Goal: Task Accomplishment & Management: Complete application form

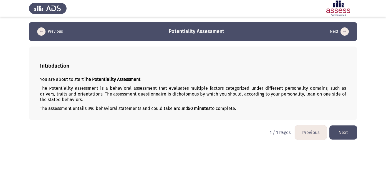
click at [347, 132] on button "Next" at bounding box center [343, 133] width 28 height 14
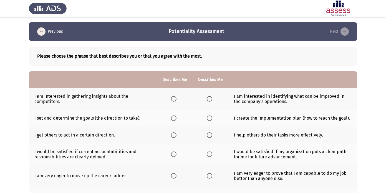
click at [210, 100] on span "Select an option" at bounding box center [210, 99] width 6 height 6
click at [210, 100] on input "Select an option" at bounding box center [210, 99] width 6 height 6
click at [174, 117] on span "Select an option" at bounding box center [174, 119] width 6 height 6
click at [174, 117] on input "Select an option" at bounding box center [174, 119] width 6 height 6
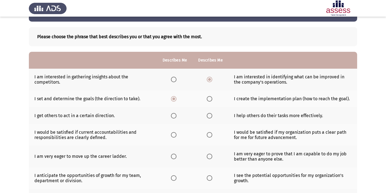
scroll to position [20, 0]
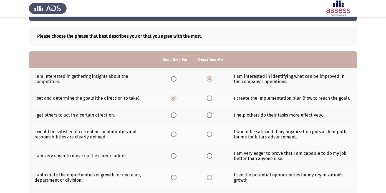
click at [207, 112] on mat-radio-button "Select an option" at bounding box center [211, 115] width 8 height 6
click at [209, 115] on span "Select an option" at bounding box center [210, 116] width 6 height 6
click at [209, 115] on input "Select an option" at bounding box center [210, 116] width 6 height 6
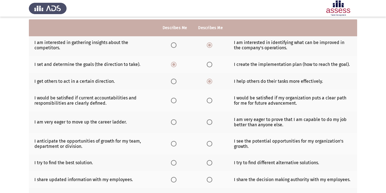
scroll to position [58, 0]
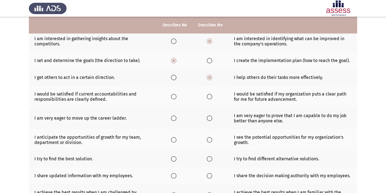
click at [209, 97] on span "Select an option" at bounding box center [210, 97] width 6 height 6
click at [209, 97] on input "Select an option" at bounding box center [210, 97] width 6 height 6
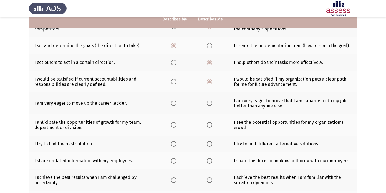
scroll to position [74, 0]
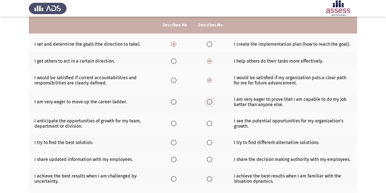
click at [207, 100] on span "Select an option" at bounding box center [210, 102] width 6 height 6
click at [207, 100] on input "Select an option" at bounding box center [210, 102] width 6 height 6
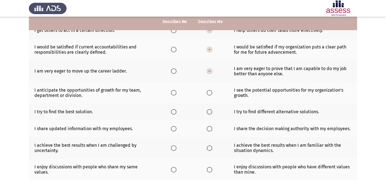
scroll to position [106, 0]
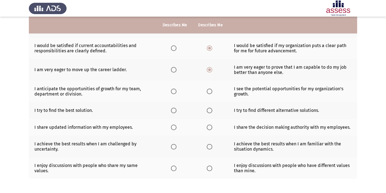
click at [211, 91] on span "Select an option" at bounding box center [210, 92] width 6 height 6
click at [211, 91] on input "Select an option" at bounding box center [210, 92] width 6 height 6
click at [175, 110] on span "Select an option" at bounding box center [174, 111] width 6 height 6
click at [175, 110] on input "Select an option" at bounding box center [174, 111] width 6 height 6
click at [173, 128] on span "Select an option" at bounding box center [174, 128] width 6 height 6
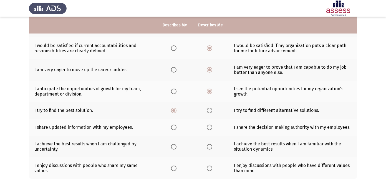
click at [173, 128] on input "Select an option" at bounding box center [174, 128] width 6 height 6
click at [175, 147] on span "Select an option" at bounding box center [174, 147] width 6 height 6
click at [175, 147] on input "Select an option" at bounding box center [174, 147] width 6 height 6
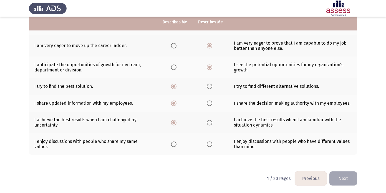
scroll to position [131, 0]
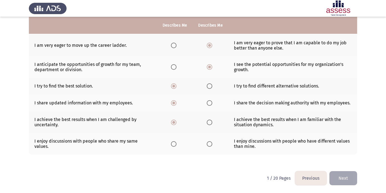
click at [174, 148] on th at bounding box center [175, 144] width 36 height 22
click at [173, 143] on span "Select an option" at bounding box center [174, 144] width 6 height 6
click at [173, 143] on input "Select an option" at bounding box center [174, 144] width 6 height 6
click at [343, 181] on button "Next" at bounding box center [343, 178] width 28 height 14
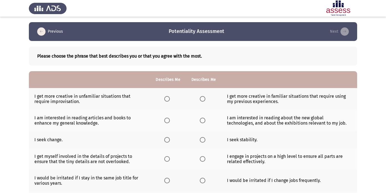
click at [201, 93] on th at bounding box center [204, 99] width 36 height 22
click at [202, 97] on span "Select an option" at bounding box center [203, 99] width 6 height 6
click at [202, 97] on input "Select an option" at bounding box center [203, 99] width 6 height 6
click at [168, 120] on span "Select an option" at bounding box center [167, 121] width 6 height 6
click at [168, 120] on input "Select an option" at bounding box center [167, 121] width 6 height 6
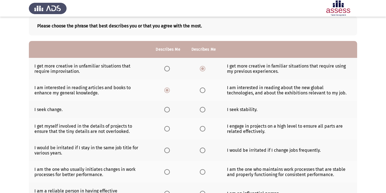
scroll to position [41, 0]
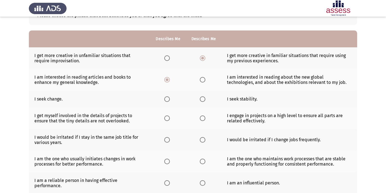
click at [200, 100] on span "Select an option" at bounding box center [203, 100] width 6 height 6
click at [200, 100] on input "Select an option" at bounding box center [203, 100] width 6 height 6
click at [202, 119] on span "Select an option" at bounding box center [203, 119] width 6 height 6
click at [202, 119] on input "Select an option" at bounding box center [203, 119] width 6 height 6
click at [202, 140] on span "Select an option" at bounding box center [203, 140] width 6 height 6
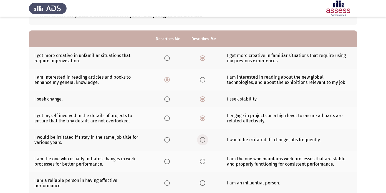
click at [202, 140] on input "Select an option" at bounding box center [203, 140] width 6 height 6
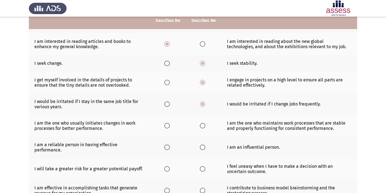
scroll to position [78, 0]
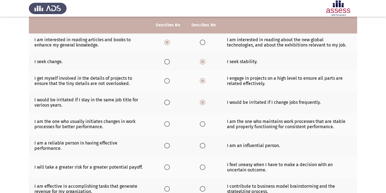
click at [163, 123] on th at bounding box center [168, 124] width 36 height 22
click at [167, 125] on span "Select an option" at bounding box center [167, 125] width 6 height 6
click at [167, 125] on input "Select an option" at bounding box center [167, 125] width 6 height 6
click at [165, 144] on span "Select an option" at bounding box center [167, 146] width 6 height 6
click at [165, 144] on input "Select an option" at bounding box center [167, 146] width 6 height 6
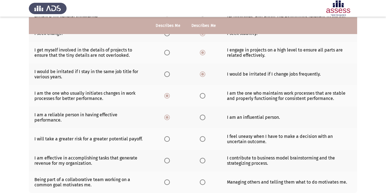
scroll to position [107, 0]
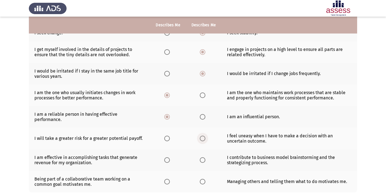
click at [201, 136] on span "Select an option" at bounding box center [203, 139] width 6 height 6
click at [201, 136] on input "Select an option" at bounding box center [203, 139] width 6 height 6
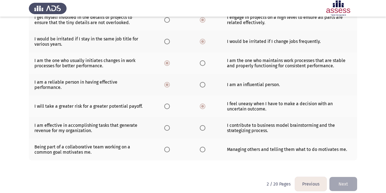
scroll to position [140, 0]
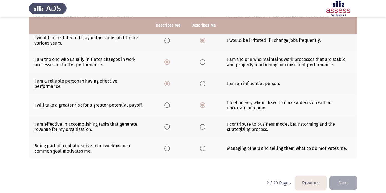
click at [180, 156] on div "Please choose the phrase that best describes you or that you agree with the mos…" at bounding box center [193, 36] width 328 height 270
click at [168, 124] on span "Select an option" at bounding box center [167, 127] width 6 height 6
click at [168, 124] on input "Select an option" at bounding box center [167, 127] width 6 height 6
click at [204, 124] on span "Select an option" at bounding box center [203, 127] width 6 height 6
click at [204, 124] on input "Select an option" at bounding box center [203, 127] width 6 height 6
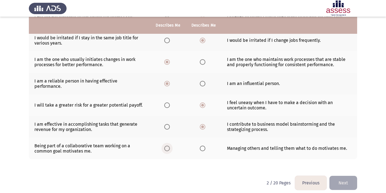
click at [167, 146] on span "Select an option" at bounding box center [167, 149] width 6 height 6
click at [167, 146] on input "Select an option" at bounding box center [167, 149] width 6 height 6
click at [349, 177] on button "Next" at bounding box center [343, 183] width 28 height 14
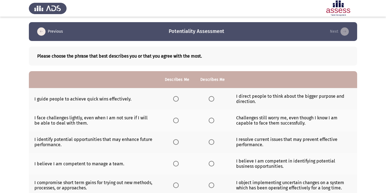
click at [175, 97] on span "Select an option" at bounding box center [176, 99] width 6 height 6
click at [175, 97] on input "Select an option" at bounding box center [176, 99] width 6 height 6
click at [177, 122] on span "Select an option" at bounding box center [176, 121] width 6 height 6
click at [177, 122] on input "Select an option" at bounding box center [176, 121] width 6 height 6
click at [179, 143] on span "Select an option" at bounding box center [176, 143] width 6 height 6
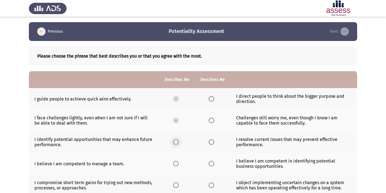
click at [179, 143] on input "Select an option" at bounding box center [176, 143] width 6 height 6
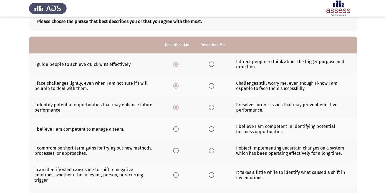
scroll to position [37, 0]
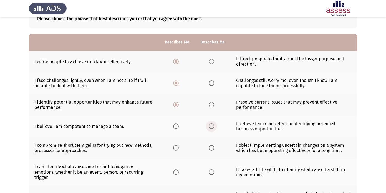
click at [211, 129] on span "Select an option" at bounding box center [212, 127] width 6 height 6
click at [211, 129] on input "Select an option" at bounding box center [212, 127] width 6 height 6
click at [175, 149] on span "Select an option" at bounding box center [176, 148] width 6 height 6
click at [175, 149] on input "Select an option" at bounding box center [176, 148] width 6 height 6
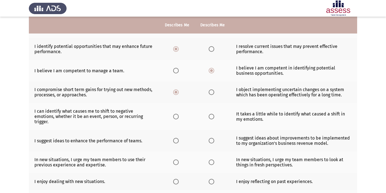
scroll to position [94, 0]
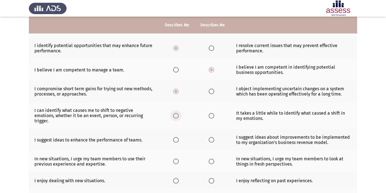
click at [177, 115] on span "Select an option" at bounding box center [176, 116] width 6 height 6
click at [177, 115] on input "Select an option" at bounding box center [176, 116] width 6 height 6
click at [176, 137] on span "Select an option" at bounding box center [176, 140] width 6 height 6
click at [176, 137] on input "Select an option" at bounding box center [176, 140] width 6 height 6
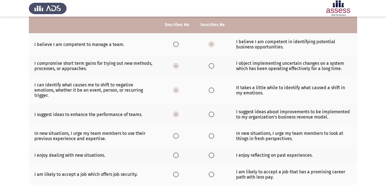
scroll to position [119, 0]
click at [211, 134] on span "Select an option" at bounding box center [212, 137] width 6 height 6
click at [211, 134] on input "Select an option" at bounding box center [212, 137] width 6 height 6
click at [178, 153] on span "Select an option" at bounding box center [176, 156] width 6 height 6
click at [178, 153] on input "Select an option" at bounding box center [176, 156] width 6 height 6
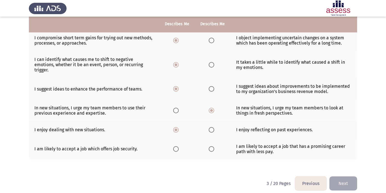
scroll to position [145, 0]
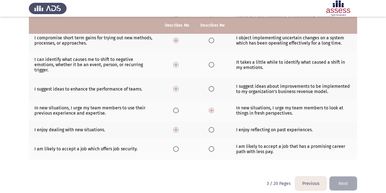
click at [209, 146] on span "Select an option" at bounding box center [212, 149] width 6 height 6
click at [209, 146] on input "Select an option" at bounding box center [212, 149] width 6 height 6
click at [350, 181] on button "Next" at bounding box center [343, 184] width 28 height 14
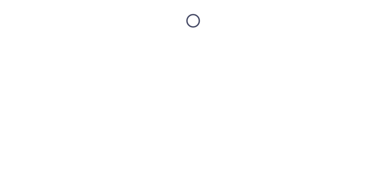
scroll to position [0, 0]
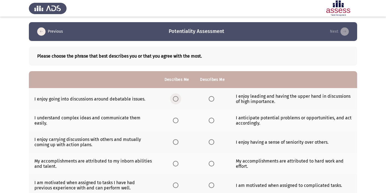
click at [175, 100] on span "Select an option" at bounding box center [176, 99] width 6 height 6
click at [175, 100] on input "Select an option" at bounding box center [176, 99] width 6 height 6
click at [211, 123] on span "Select an option" at bounding box center [212, 121] width 6 height 6
click at [211, 123] on input "Select an option" at bounding box center [212, 121] width 6 height 6
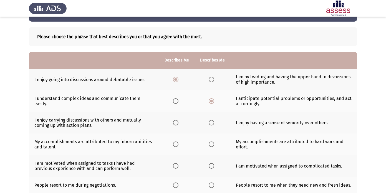
scroll to position [26, 0]
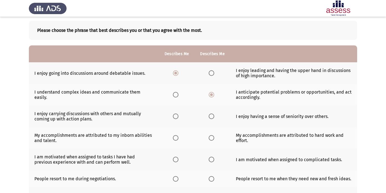
click at [176, 118] on span "Select an option" at bounding box center [176, 117] width 6 height 6
click at [176, 118] on input "Select an option" at bounding box center [176, 117] width 6 height 6
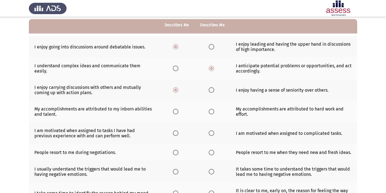
scroll to position [52, 0]
click at [211, 111] on span "Select an option" at bounding box center [212, 112] width 6 height 6
click at [211, 111] on input "Select an option" at bounding box center [212, 112] width 6 height 6
click at [212, 153] on span "Select an option" at bounding box center [212, 153] width 6 height 6
click at [212, 153] on input "Select an option" at bounding box center [212, 153] width 6 height 6
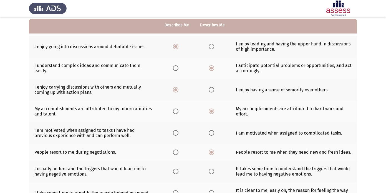
click at [178, 133] on span "Select an option" at bounding box center [176, 133] width 6 height 6
click at [178, 133] on input "Select an option" at bounding box center [176, 133] width 6 height 6
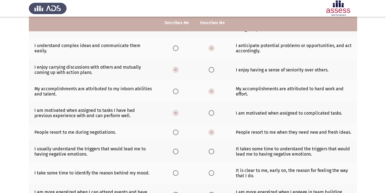
scroll to position [73, 0]
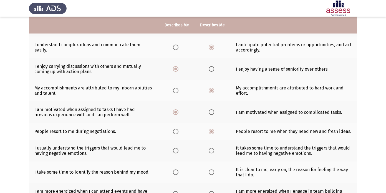
click at [193, 161] on th at bounding box center [177, 151] width 36 height 22
click at [178, 151] on label "Select an option" at bounding box center [177, 151] width 8 height 6
click at [178, 151] on input "Select an option" at bounding box center [176, 151] width 6 height 6
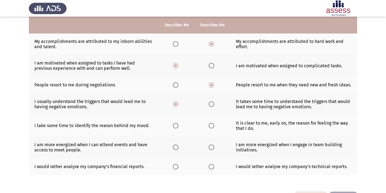
scroll to position [120, 0]
click at [210, 127] on span "Select an option" at bounding box center [212, 126] width 6 height 6
click at [210, 127] on input "Select an option" at bounding box center [212, 126] width 6 height 6
click at [190, 153] on th at bounding box center [177, 148] width 36 height 22
click at [174, 148] on span "Select an option" at bounding box center [176, 148] width 6 height 6
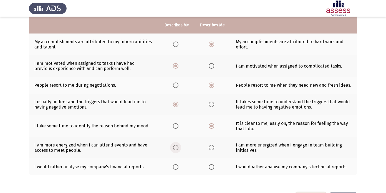
click at [174, 148] on input "Select an option" at bounding box center [176, 148] width 6 height 6
click at [176, 169] on span "Select an option" at bounding box center [176, 168] width 6 height 6
click at [176, 169] on input "Select an option" at bounding box center [176, 168] width 6 height 6
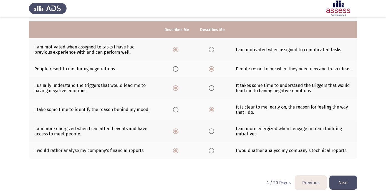
scroll to position [140, 0]
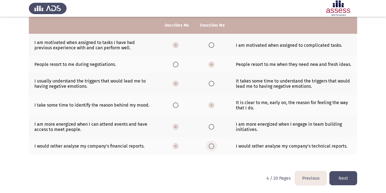
click at [211, 146] on span "Select an option" at bounding box center [212, 147] width 6 height 6
click at [211, 146] on input "Select an option" at bounding box center [212, 147] width 6 height 6
click at [338, 180] on button "Next" at bounding box center [343, 178] width 28 height 14
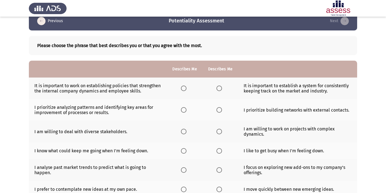
scroll to position [13, 0]
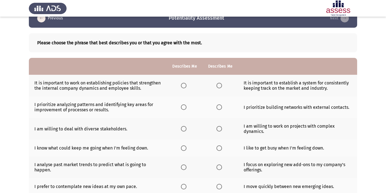
click at [182, 88] on span "Select an option" at bounding box center [184, 86] width 6 height 6
click at [182, 88] on input "Select an option" at bounding box center [184, 86] width 6 height 6
click at [219, 88] on span "Select an option" at bounding box center [219, 86] width 6 height 6
click at [219, 88] on input "Select an option" at bounding box center [219, 86] width 6 height 6
click at [183, 109] on span "Select an option" at bounding box center [184, 108] width 6 height 6
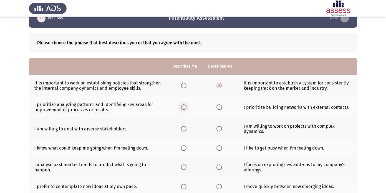
click at [183, 109] on input "Select an option" at bounding box center [184, 108] width 6 height 6
click at [178, 128] on th at bounding box center [185, 129] width 36 height 22
click at [185, 128] on span "Select an option" at bounding box center [184, 129] width 6 height 6
click at [185, 128] on input "Select an option" at bounding box center [184, 129] width 6 height 6
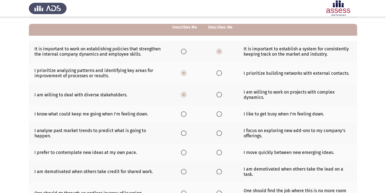
scroll to position [50, 0]
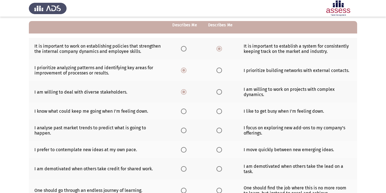
click at [186, 112] on span "Select an option" at bounding box center [184, 112] width 6 height 6
click at [186, 112] on input "Select an option" at bounding box center [184, 112] width 6 height 6
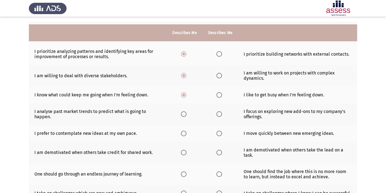
scroll to position [75, 0]
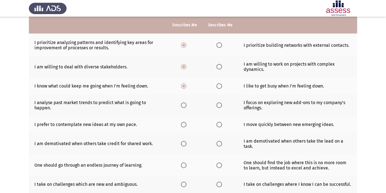
click at [220, 106] on span "Select an option" at bounding box center [219, 106] width 6 height 6
click at [220, 106] on input "Select an option" at bounding box center [219, 106] width 6 height 6
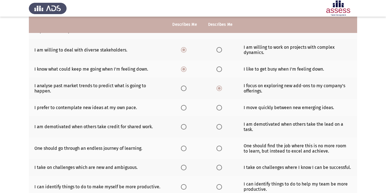
scroll to position [94, 0]
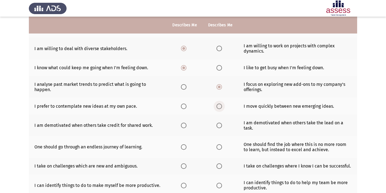
click at [218, 108] on span "Select an option" at bounding box center [219, 107] width 6 height 6
click at [218, 108] on input "Select an option" at bounding box center [219, 107] width 6 height 6
click at [183, 126] on span "Select an option" at bounding box center [184, 126] width 6 height 6
click at [183, 126] on input "Select an option" at bounding box center [184, 126] width 6 height 6
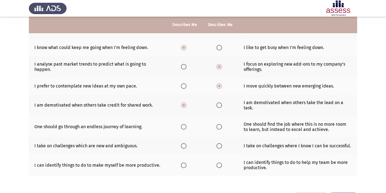
scroll to position [115, 0]
click at [184, 127] on span "Select an option" at bounding box center [184, 127] width 6 height 6
click at [184, 127] on input "Select an option" at bounding box center [184, 127] width 6 height 6
click at [203, 147] on th at bounding box center [221, 145] width 36 height 17
click at [185, 145] on span "Select an option" at bounding box center [184, 146] width 6 height 6
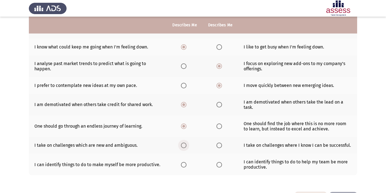
click at [185, 145] on input "Select an option" at bounding box center [184, 146] width 6 height 6
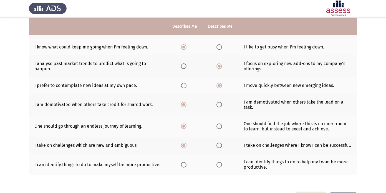
scroll to position [136, 0]
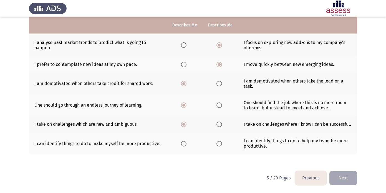
click at [184, 145] on span "Select an option" at bounding box center [184, 144] width 6 height 6
click at [184, 145] on input "Select an option" at bounding box center [184, 144] width 6 height 6
click at [354, 180] on button "Next" at bounding box center [343, 178] width 28 height 14
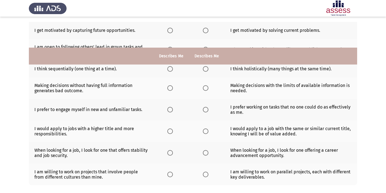
scroll to position [0, 0]
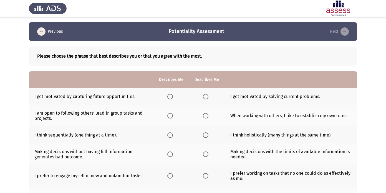
click at [171, 95] on span "Select an option" at bounding box center [170, 97] width 6 height 6
click at [171, 95] on input "Select an option" at bounding box center [170, 97] width 6 height 6
click at [168, 117] on span "Select an option" at bounding box center [170, 116] width 6 height 6
click at [168, 117] on input "Select an option" at bounding box center [170, 116] width 6 height 6
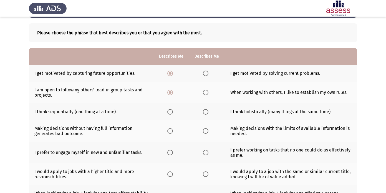
scroll to position [24, 0]
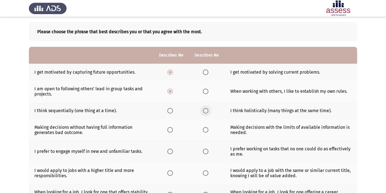
click at [210, 112] on label "Select an option" at bounding box center [207, 111] width 8 height 6
click at [208, 112] on input "Select an option" at bounding box center [206, 111] width 6 height 6
click at [172, 132] on span "Select an option" at bounding box center [170, 130] width 6 height 6
click at [172, 132] on input "Select an option" at bounding box center [170, 130] width 6 height 6
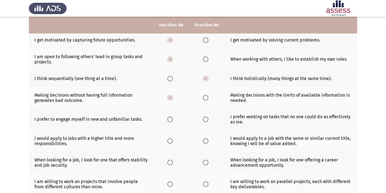
scroll to position [57, 0]
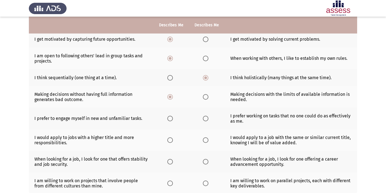
click at [207, 120] on span "Select an option" at bounding box center [206, 119] width 6 height 6
click at [207, 120] on input "Select an option" at bounding box center [206, 119] width 6 height 6
click at [173, 141] on span "Select an option" at bounding box center [170, 141] width 6 height 6
click at [173, 141] on input "Select an option" at bounding box center [170, 141] width 6 height 6
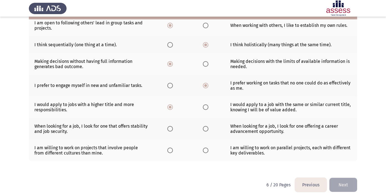
scroll to position [93, 0]
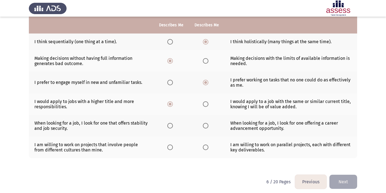
click at [204, 123] on span "Select an option" at bounding box center [206, 126] width 6 height 6
click at [204, 123] on input "Select an option" at bounding box center [206, 126] width 6 height 6
click at [203, 147] on th at bounding box center [207, 148] width 36 height 22
click at [208, 147] on span "Select an option" at bounding box center [206, 148] width 6 height 6
click at [208, 147] on input "Select an option" at bounding box center [206, 148] width 6 height 6
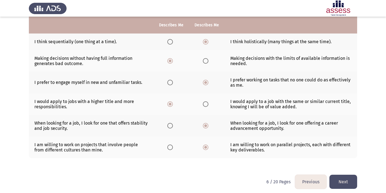
click at [350, 183] on button "Next" at bounding box center [343, 182] width 28 height 14
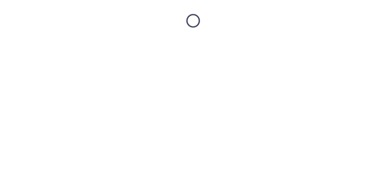
scroll to position [0, 0]
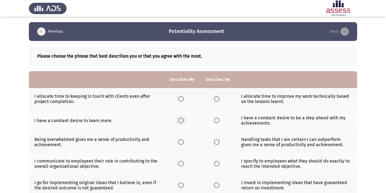
click at [181, 121] on span "Select an option" at bounding box center [181, 121] width 6 height 6
click at [181, 121] on input "Select an option" at bounding box center [181, 121] width 6 height 6
click at [183, 100] on span "Select an option" at bounding box center [181, 99] width 6 height 6
click at [183, 100] on input "Select an option" at bounding box center [181, 99] width 6 height 6
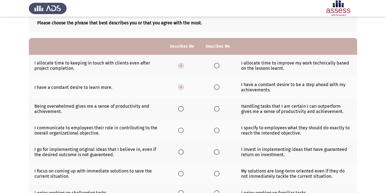
scroll to position [36, 0]
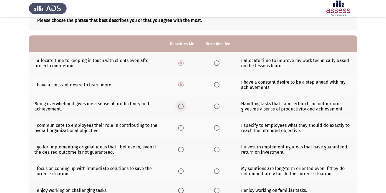
click at [184, 108] on label "Select an option" at bounding box center [182, 107] width 8 height 6
click at [184, 108] on input "Select an option" at bounding box center [181, 107] width 6 height 6
click at [179, 128] on span "Select an option" at bounding box center [181, 128] width 6 height 6
click at [179, 128] on input "Select an option" at bounding box center [181, 128] width 6 height 6
click at [216, 148] on span "Select an option" at bounding box center [217, 150] width 6 height 6
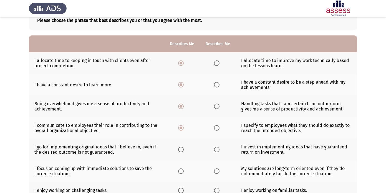
click at [216, 148] on input "Select an option" at bounding box center [217, 150] width 6 height 6
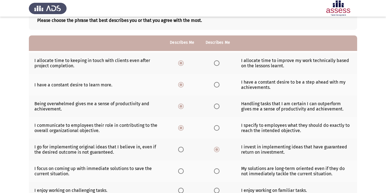
scroll to position [68, 0]
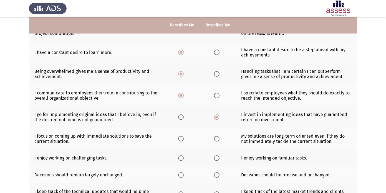
click at [217, 140] on span "Select an option" at bounding box center [217, 139] width 6 height 6
click at [217, 140] on input "Select an option" at bounding box center [217, 139] width 6 height 6
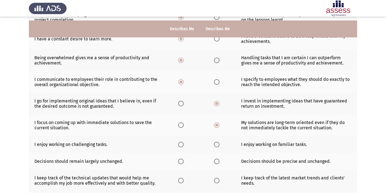
scroll to position [90, 0]
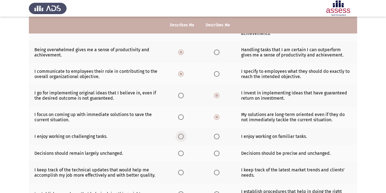
click at [183, 134] on span "Select an option" at bounding box center [181, 137] width 6 height 6
click at [183, 134] on input "Select an option" at bounding box center [181, 137] width 6 height 6
click at [178, 154] on span "Select an option" at bounding box center [181, 154] width 6 height 6
click at [178, 154] on input "Select an option" at bounding box center [181, 154] width 6 height 6
